Goal: Information Seeking & Learning: Check status

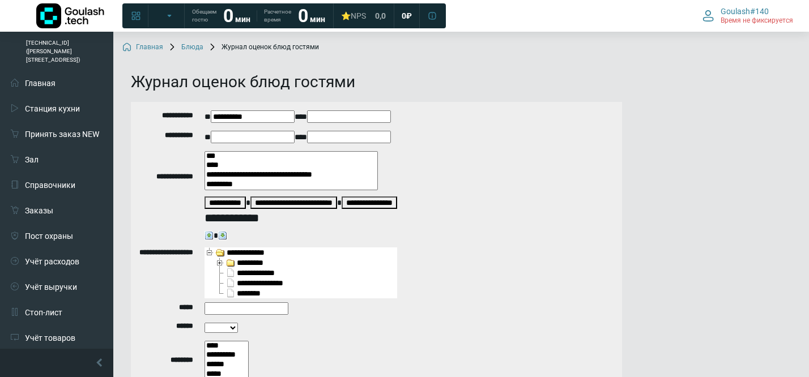
select select
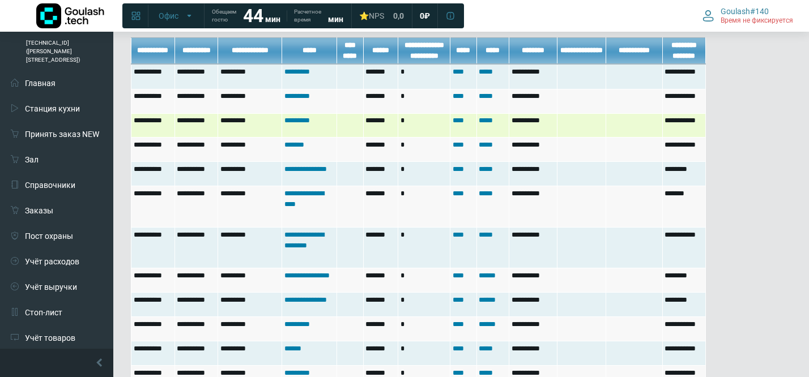
scroll to position [488, 0]
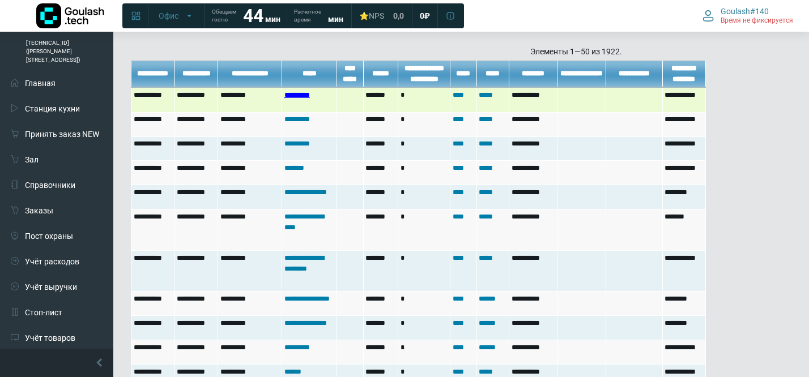
click at [305, 91] on link "*********" at bounding box center [296, 94] width 25 height 7
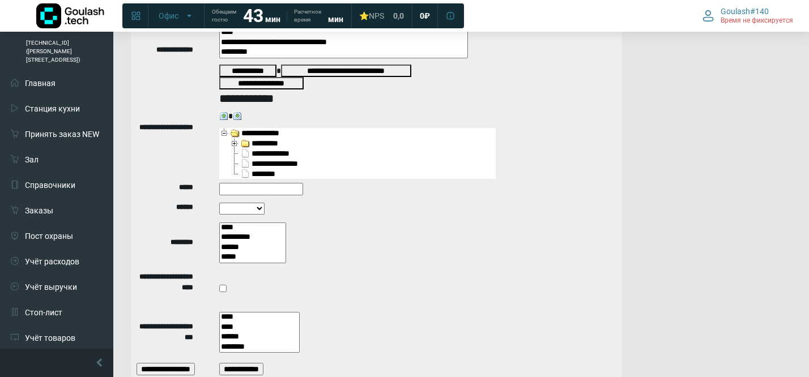
scroll to position [160, 0]
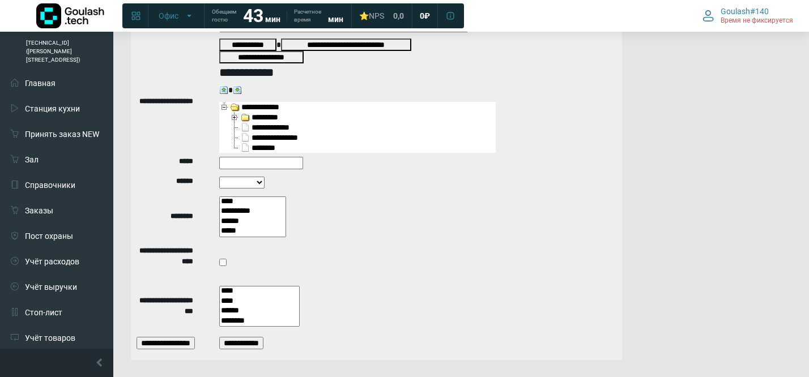
click at [282, 157] on input "text" at bounding box center [261, 163] width 84 height 12
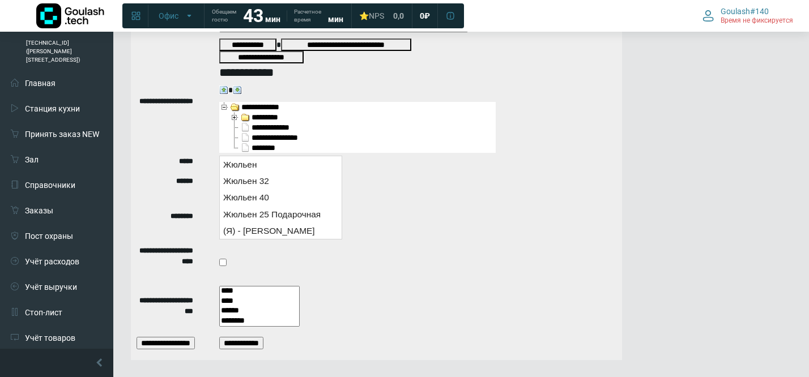
type input "******"
click at [288, 160] on div "Жюльен" at bounding box center [280, 165] width 123 height 18
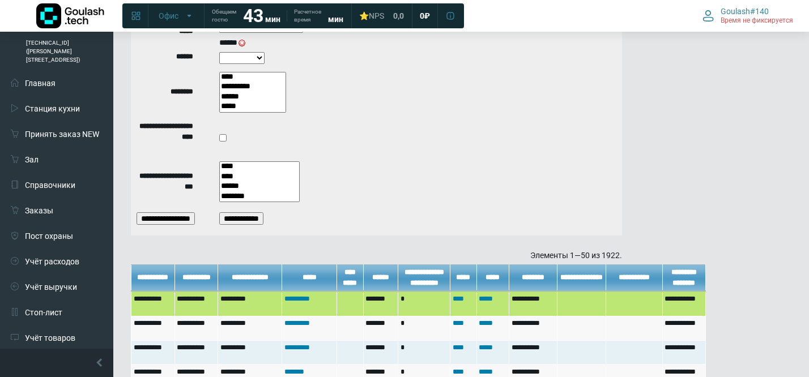
scroll to position [309, 0]
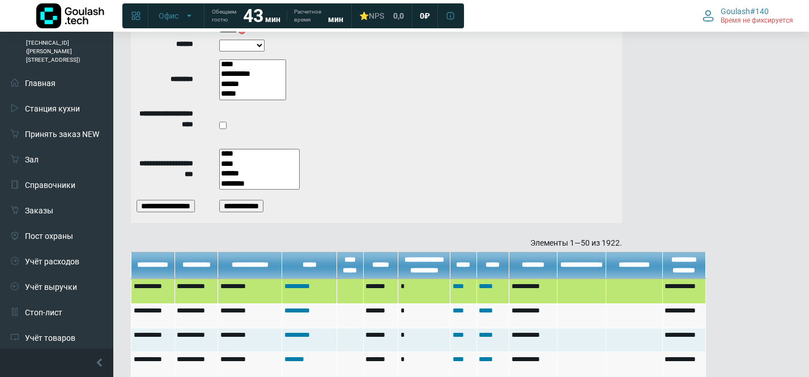
click at [256, 200] on input "**********" at bounding box center [241, 206] width 44 height 12
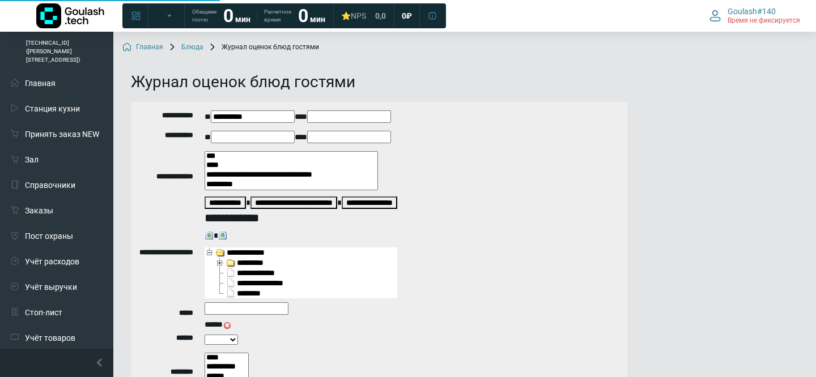
select select
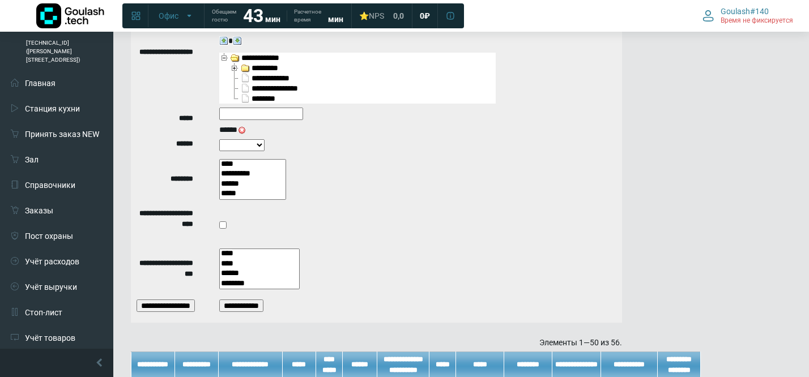
scroll to position [204, 0]
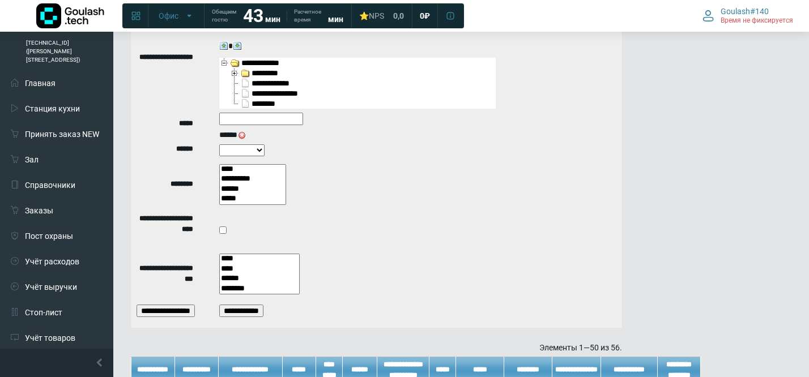
click at [257, 144] on select "***** ****** *******" at bounding box center [241, 150] width 45 height 12
click at [268, 113] on input "text" at bounding box center [261, 119] width 84 height 12
type input "******"
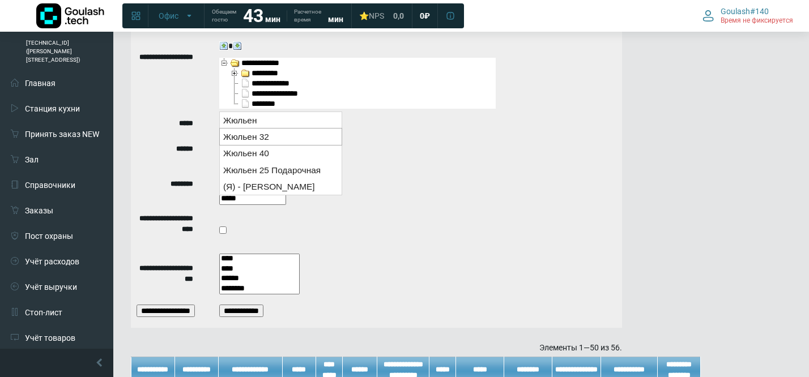
click at [230, 136] on div "Жюльен 32" at bounding box center [280, 137] width 123 height 18
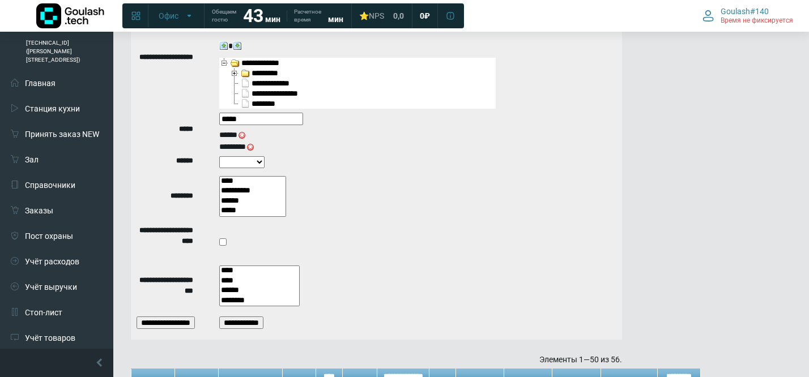
type input "******"
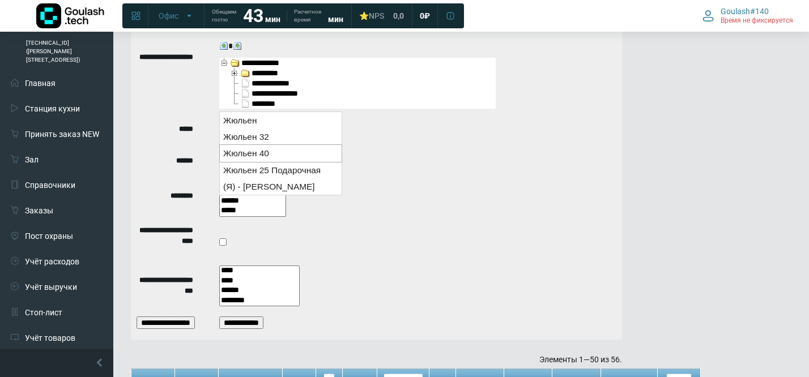
click at [265, 153] on div "Жюльен 40" at bounding box center [280, 153] width 123 height 18
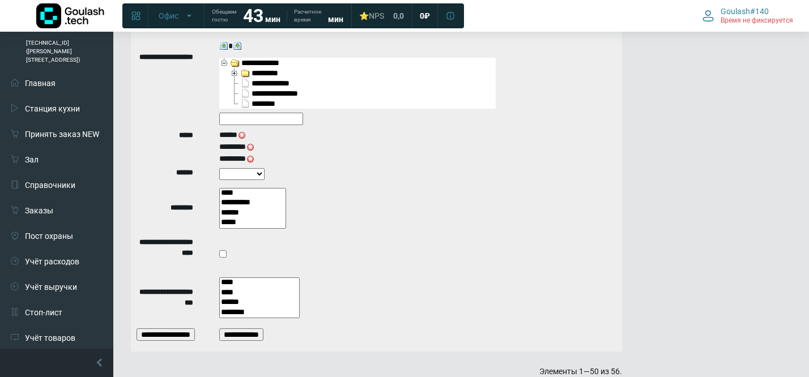
click at [242, 329] on input "**********" at bounding box center [241, 335] width 44 height 12
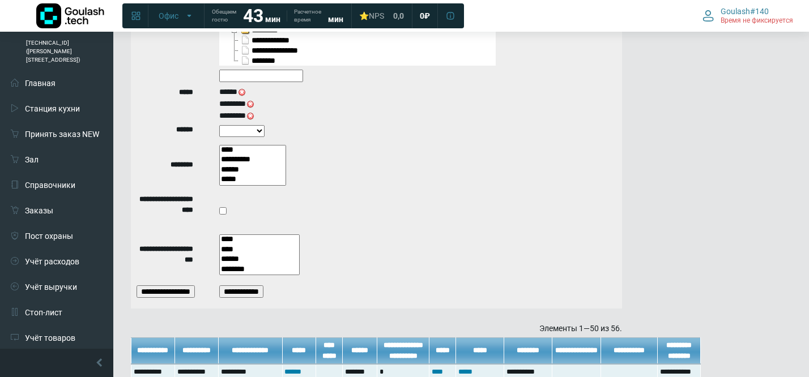
scroll to position [250, 0]
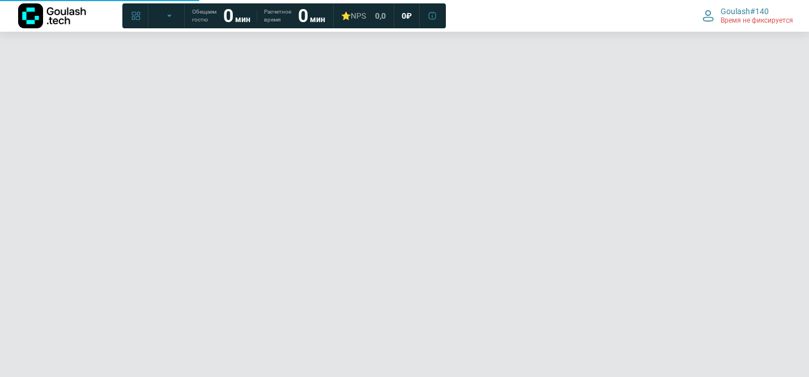
select select
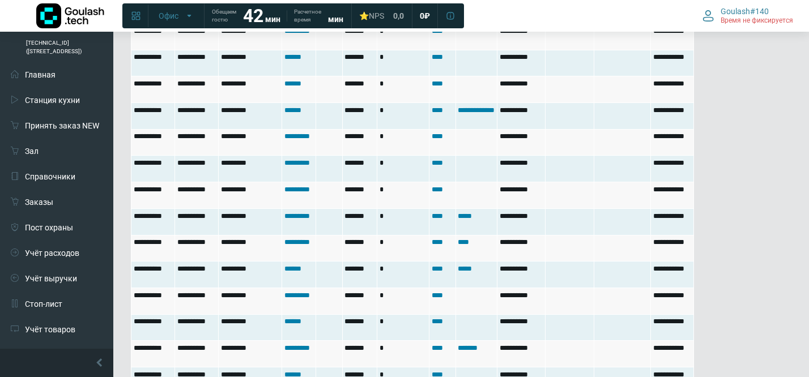
scroll to position [1615, 0]
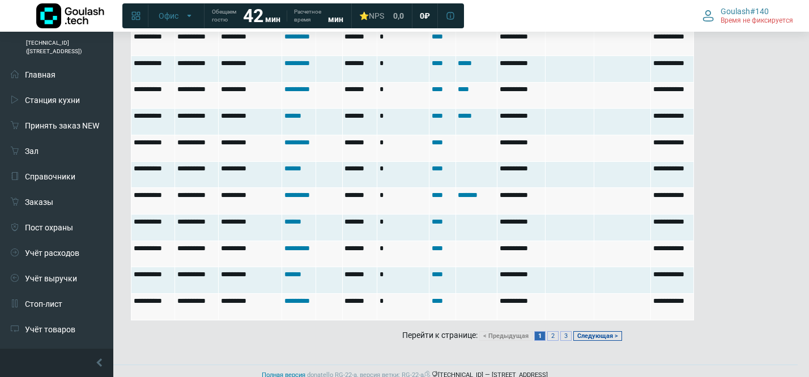
click at [590, 331] on link "Следующая >" at bounding box center [597, 336] width 49 height 10
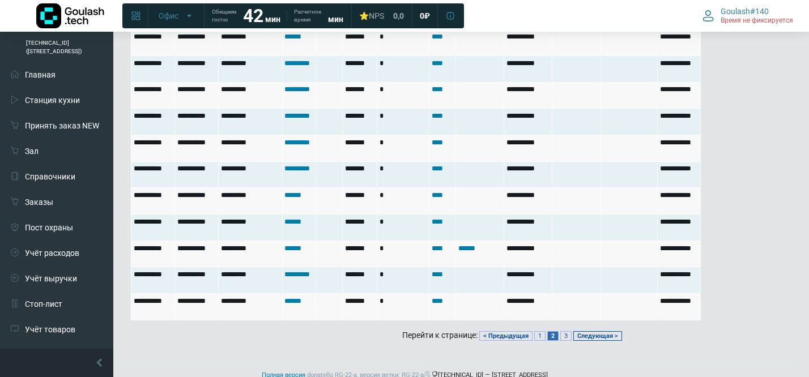
click at [598, 331] on link "Следующая >" at bounding box center [597, 336] width 49 height 10
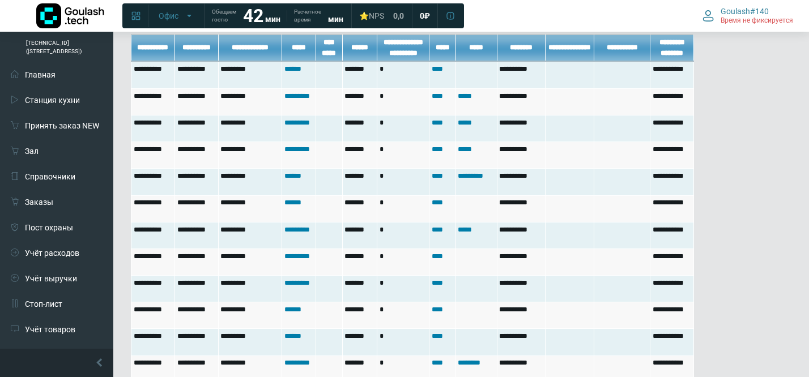
scroll to position [879, 0]
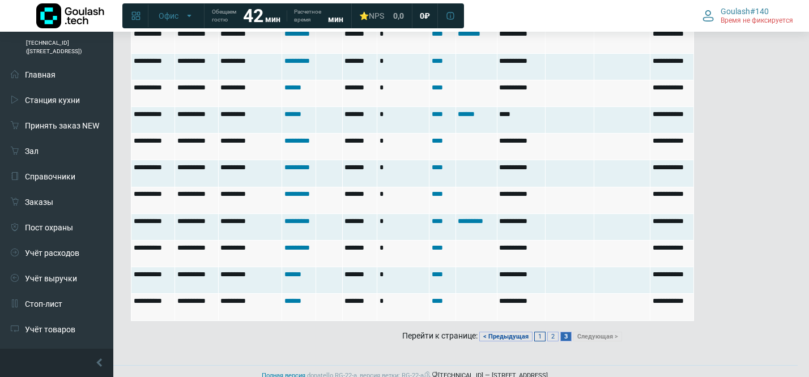
click at [535, 332] on link "1" at bounding box center [539, 337] width 11 height 10
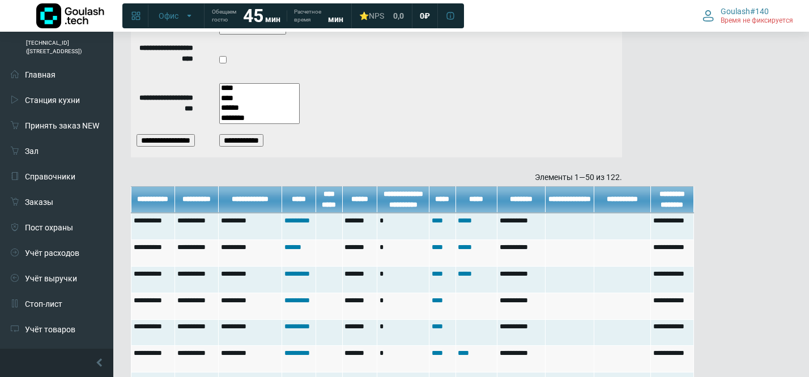
scroll to position [401, 0]
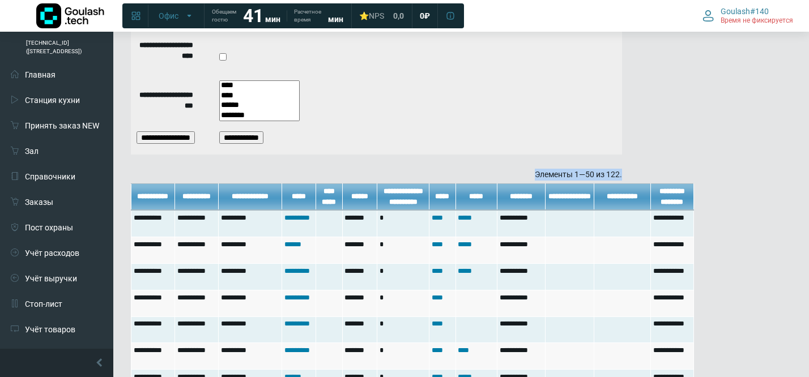
drag, startPoint x: 643, startPoint y: 161, endPoint x: 508, endPoint y: 160, distance: 134.8
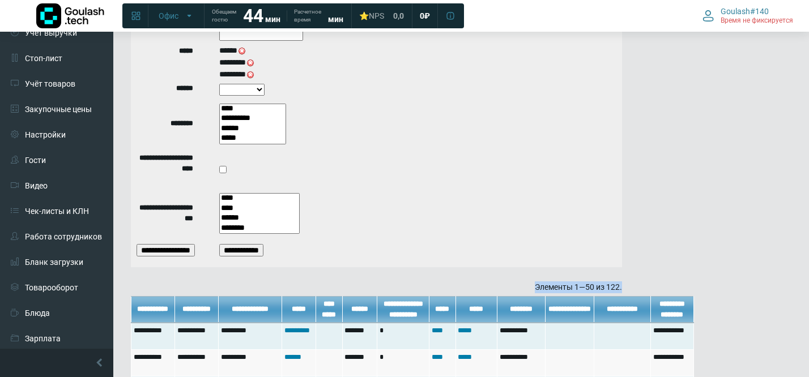
scroll to position [211, 0]
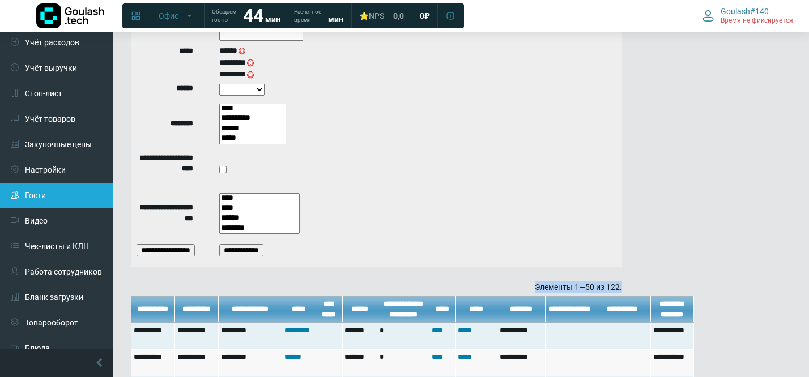
click at [49, 185] on link "Гости" at bounding box center [56, 195] width 113 height 25
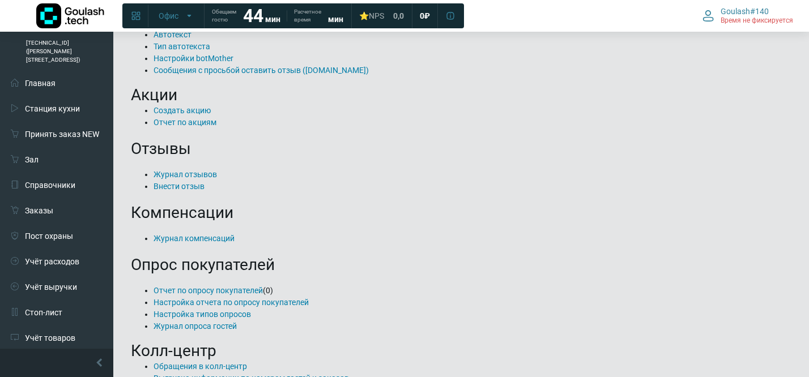
scroll to position [310, 0]
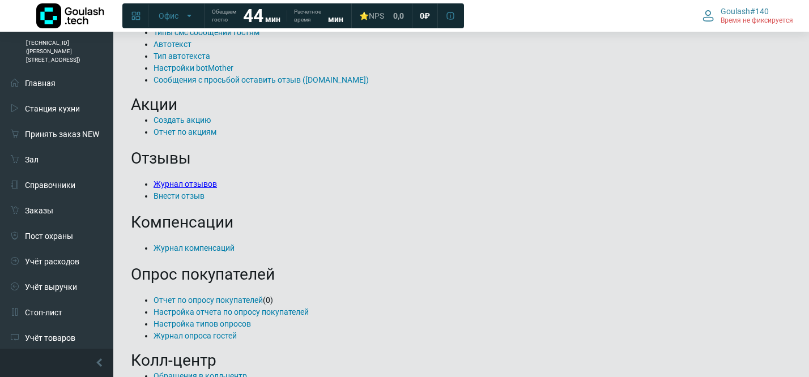
click at [202, 185] on link "Журнал отзывов" at bounding box center [185, 184] width 63 height 9
click at [187, 192] on link "Внести отзыв" at bounding box center [179, 196] width 51 height 9
click at [197, 186] on link "Журнал отзывов" at bounding box center [185, 184] width 63 height 9
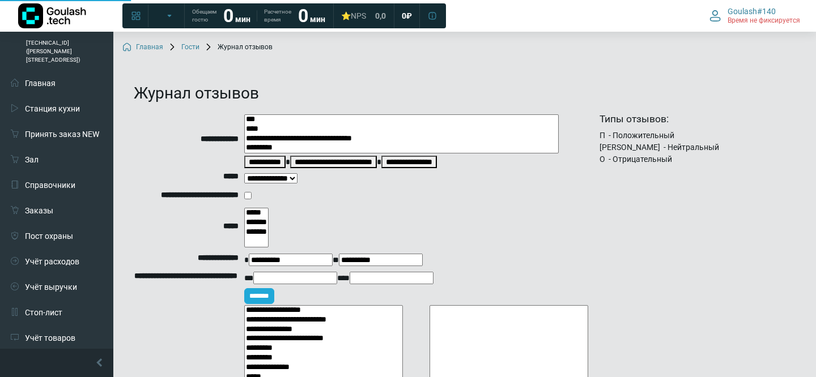
select select
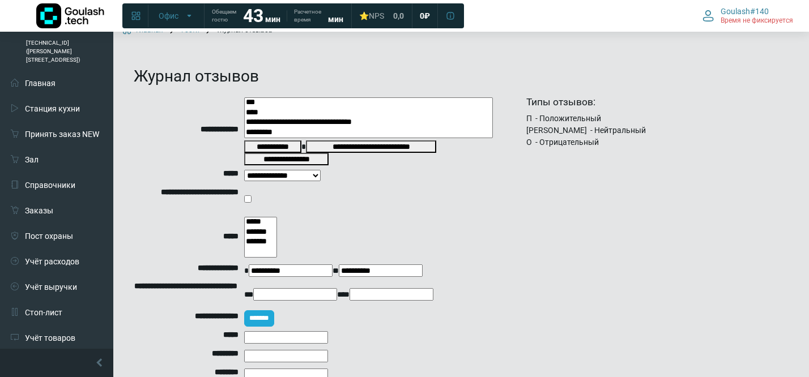
scroll to position [12, 0]
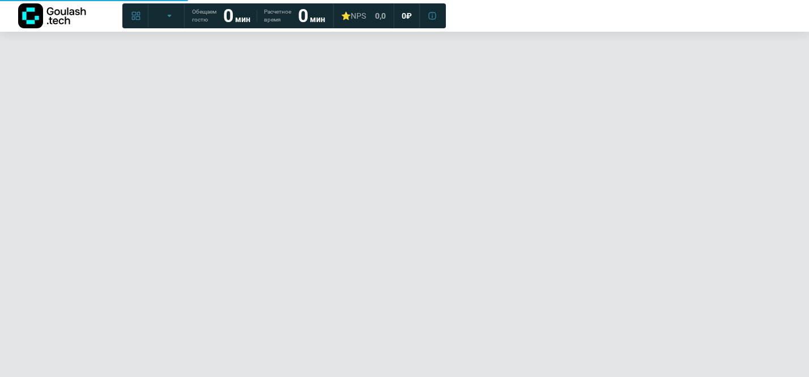
select select
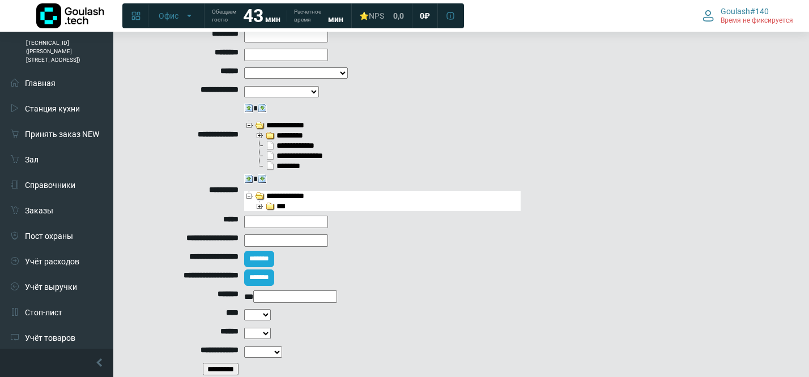
scroll to position [369, 0]
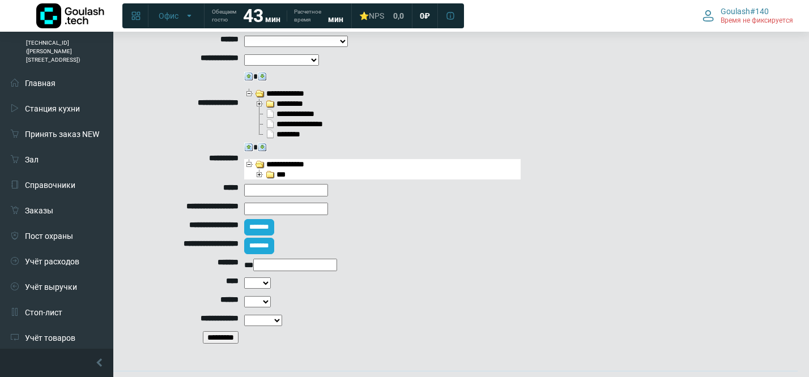
click at [224, 331] on input "*********" at bounding box center [221, 337] width 36 height 12
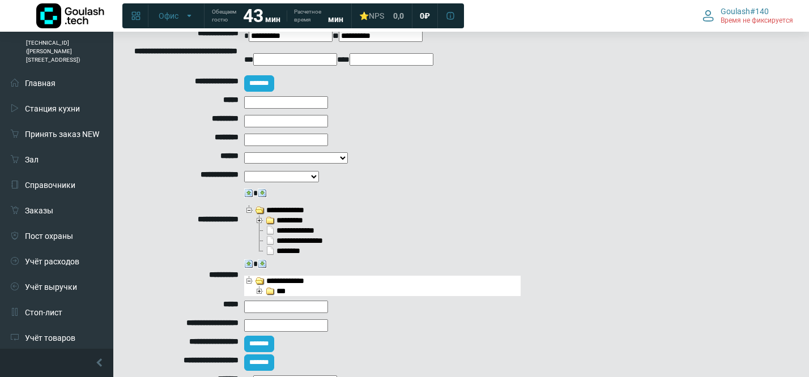
scroll to position [0, 0]
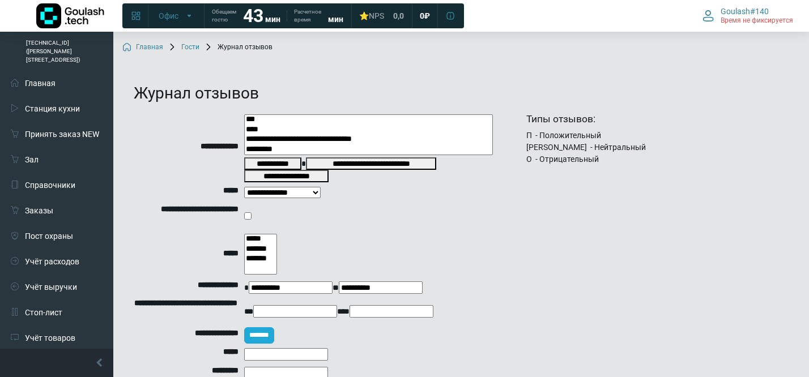
click at [180, 50] on link "Гости" at bounding box center [184, 47] width 32 height 9
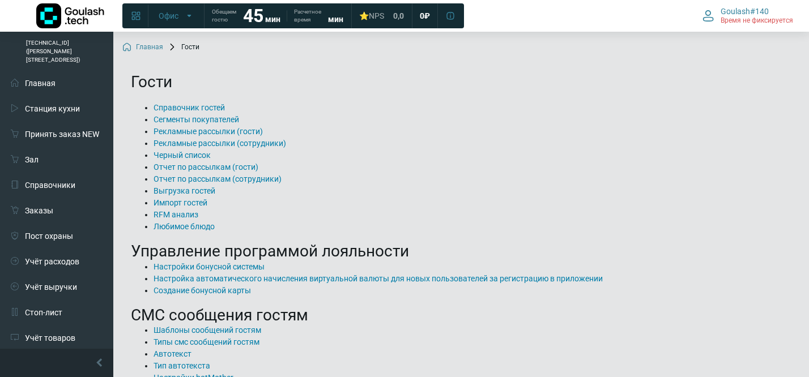
click at [278, 83] on h1 "Гости" at bounding box center [461, 82] width 661 height 19
